Goal: Information Seeking & Learning: Learn about a topic

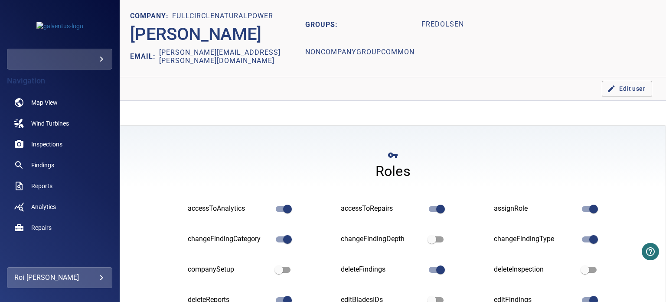
scroll to position [227, 0]
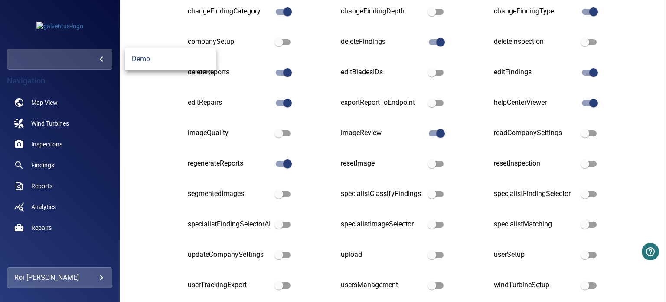
click at [89, 56] on body "**********" at bounding box center [333, 151] width 666 height 302
click at [134, 55] on link "demo" at bounding box center [170, 59] width 91 height 16
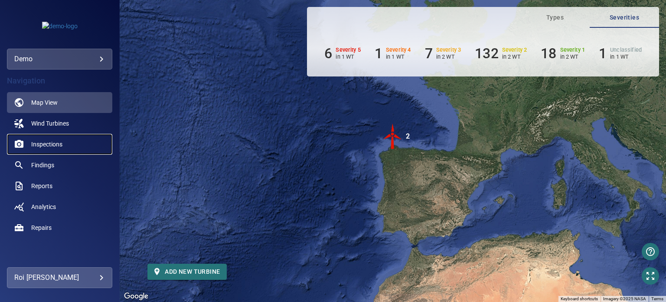
click at [52, 147] on span "Inspections" at bounding box center [46, 144] width 31 height 9
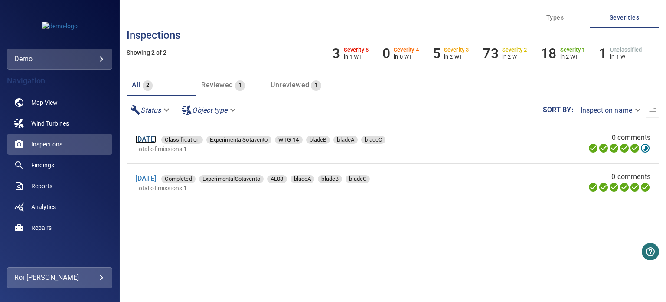
click at [156, 143] on link "[DATE]" at bounding box center [145, 139] width 21 height 8
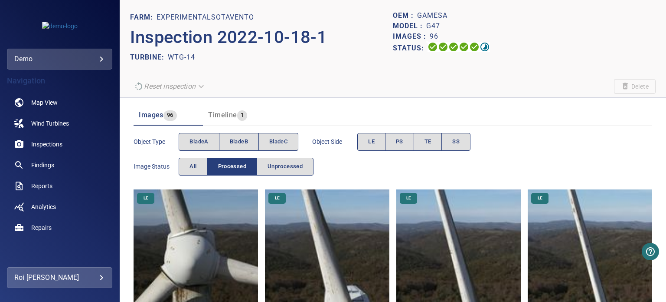
click at [158, 144] on span "Object type" at bounding box center [156, 141] width 45 height 9
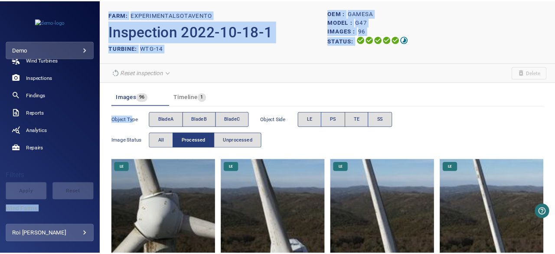
scroll to position [56, 0]
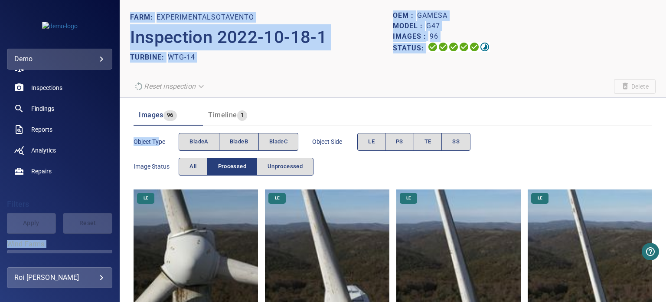
drag, startPoint x: 158, startPoint y: 144, endPoint x: 111, endPoint y: 215, distance: 85.6
click at [111, 215] on main "**********" at bounding box center [333, 151] width 666 height 302
click at [358, 66] on header "FARM: ExperimentalSotavento Inspection 2022-10-18-1 TURBINE: WTG-14 OEM : Games…" at bounding box center [393, 37] width 547 height 75
click at [343, 35] on p "Inspection 2022-10-18-1" at bounding box center [261, 37] width 263 height 26
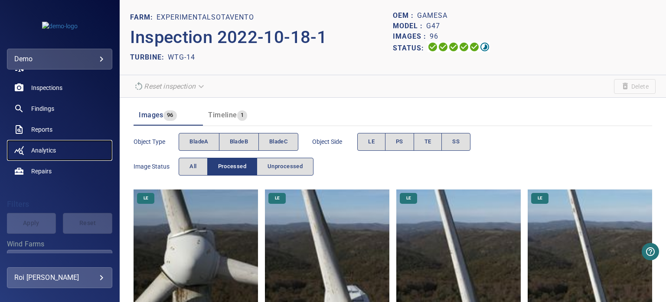
click at [50, 153] on span "Analytics" at bounding box center [43, 150] width 25 height 9
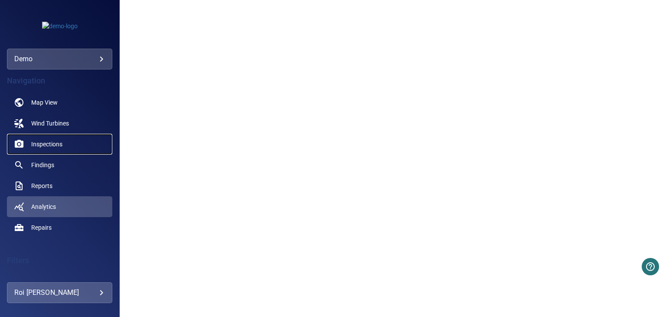
click at [51, 141] on span "Inspections" at bounding box center [46, 144] width 31 height 9
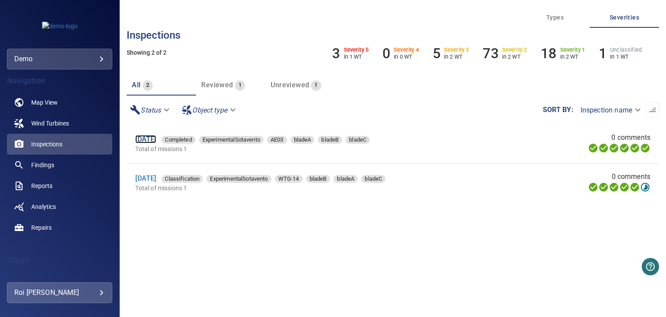
click at [153, 139] on link "[DATE]" at bounding box center [145, 139] width 21 height 8
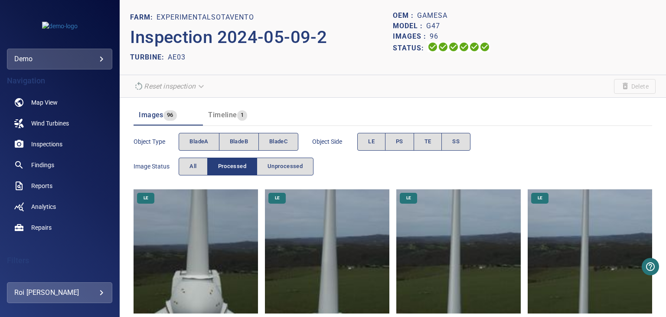
click at [207, 279] on img at bounding box center [196, 251] width 125 height 125
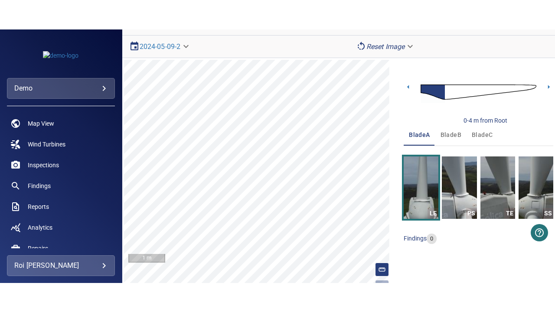
scroll to position [49, 0]
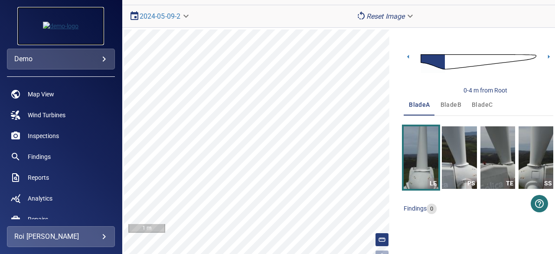
drag, startPoint x: 70, startPoint y: 26, endPoint x: 50, endPoint y: 38, distance: 22.8
click at [172, 36] on div at bounding box center [173, 37] width 14 height 14
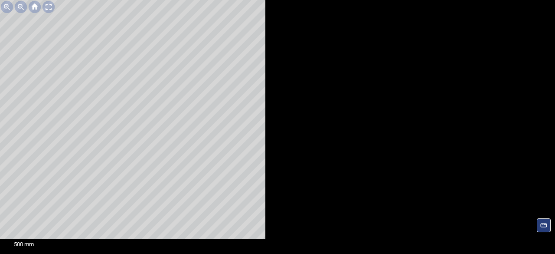
scroll to position [0, 0]
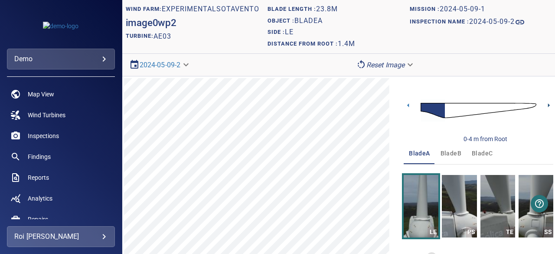
click at [545, 103] on icon at bounding box center [549, 105] width 9 height 9
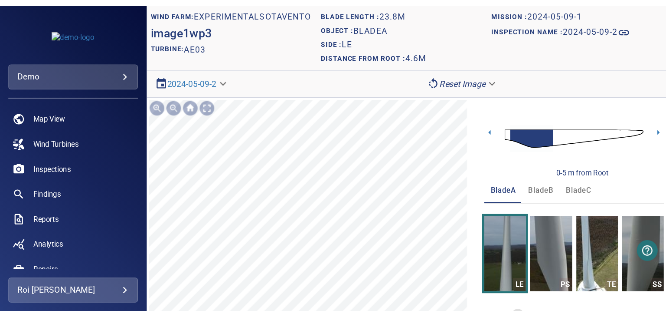
scroll to position [62, 0]
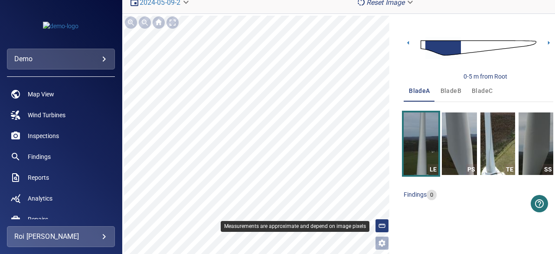
click at [379, 226] on icon at bounding box center [382, 226] width 8 height 8
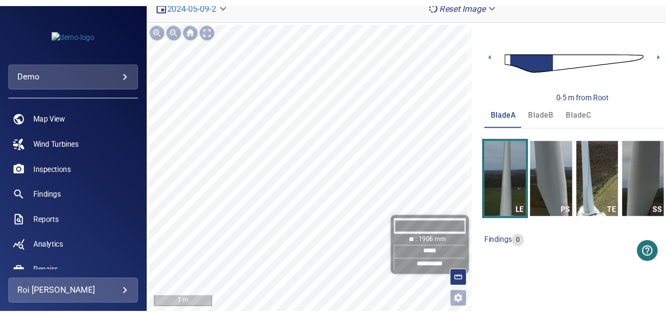
scroll to position [33, 0]
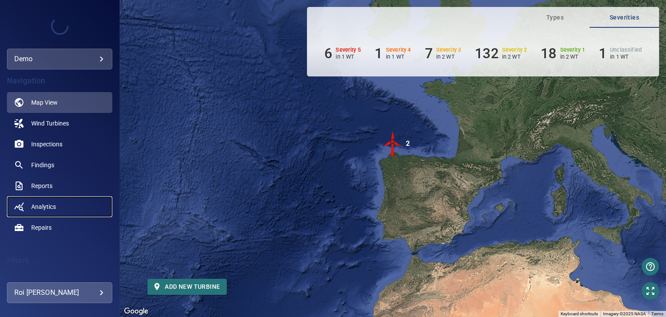
click at [42, 209] on span "Analytics" at bounding box center [43, 206] width 25 height 9
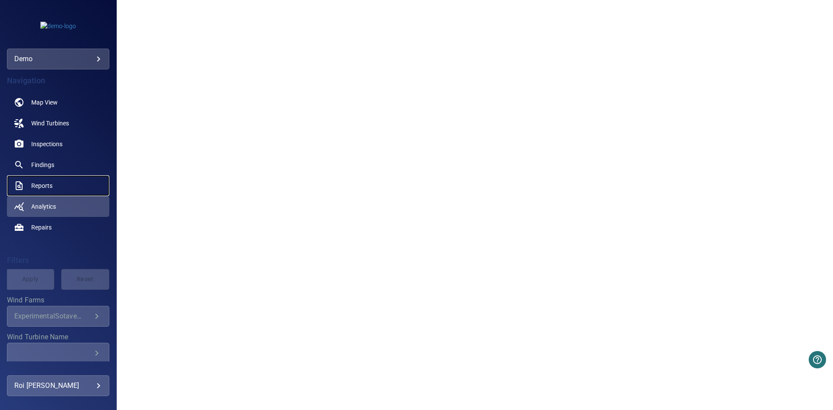
click at [55, 180] on link "Reports" at bounding box center [58, 185] width 102 height 21
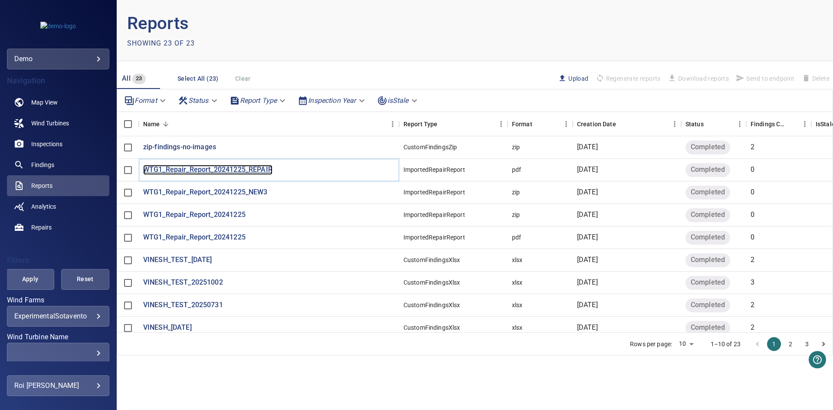
click at [199, 165] on p "WTG1_Repair_Report_20241225_REPAIR" at bounding box center [207, 170] width 129 height 10
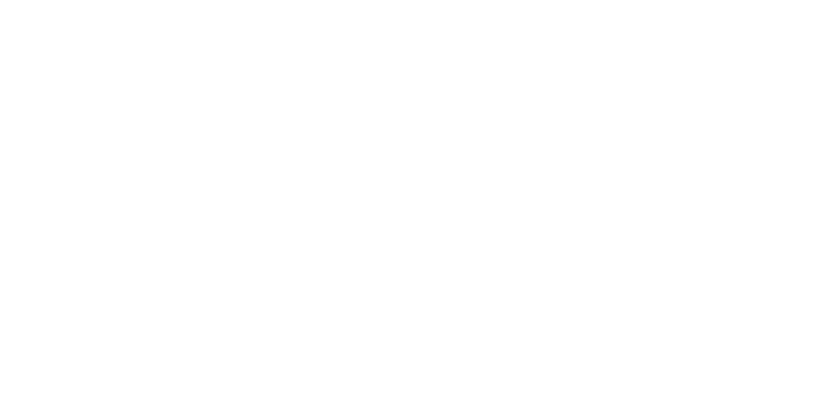
drag, startPoint x: 0, startPoint y: 0, endPoint x: 7, endPoint y: -11, distance: 12.9
click at [7, 0] on html at bounding box center [416, 0] width 833 height 0
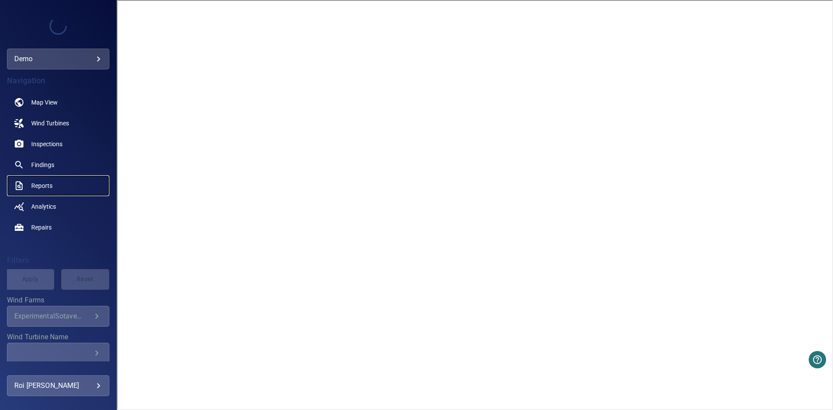
click at [37, 189] on span "Reports" at bounding box center [41, 185] width 21 height 9
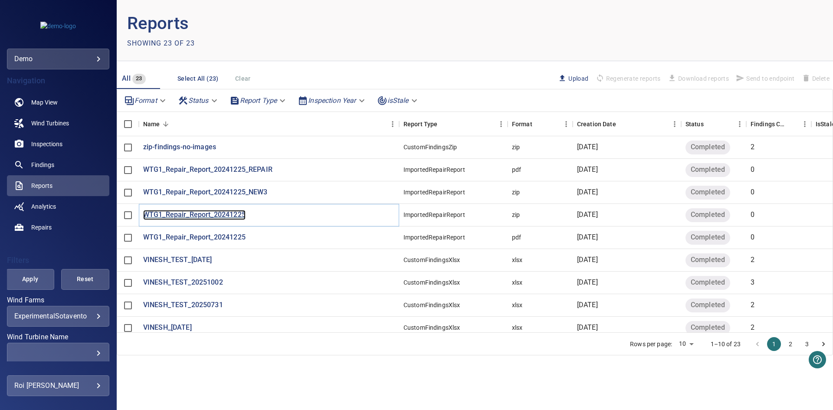
click at [182, 216] on p "WTG1_Repair_Report_20241225" at bounding box center [194, 215] width 102 height 10
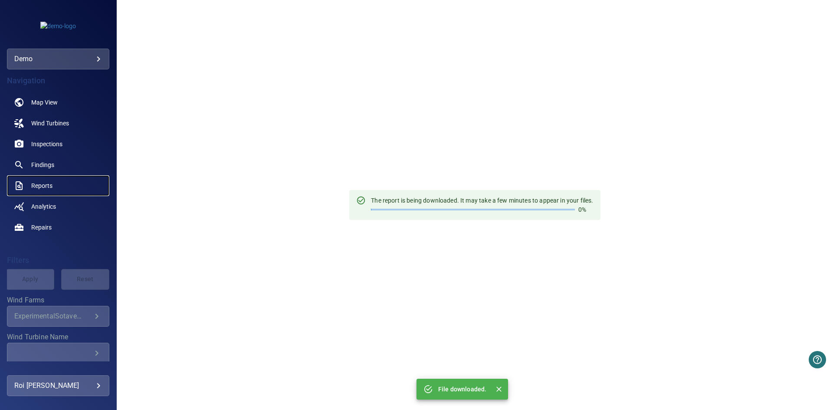
click at [41, 181] on span "Reports" at bounding box center [41, 185] width 21 height 9
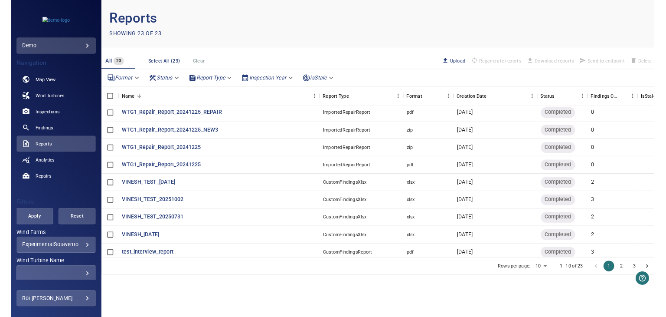
scroll to position [36, 0]
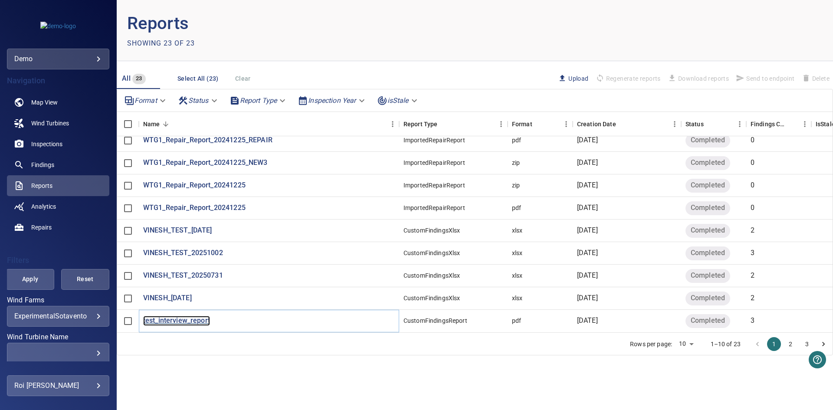
click at [181, 316] on p "test_interview_report" at bounding box center [176, 321] width 67 height 10
